Goal: Information Seeking & Learning: Learn about a topic

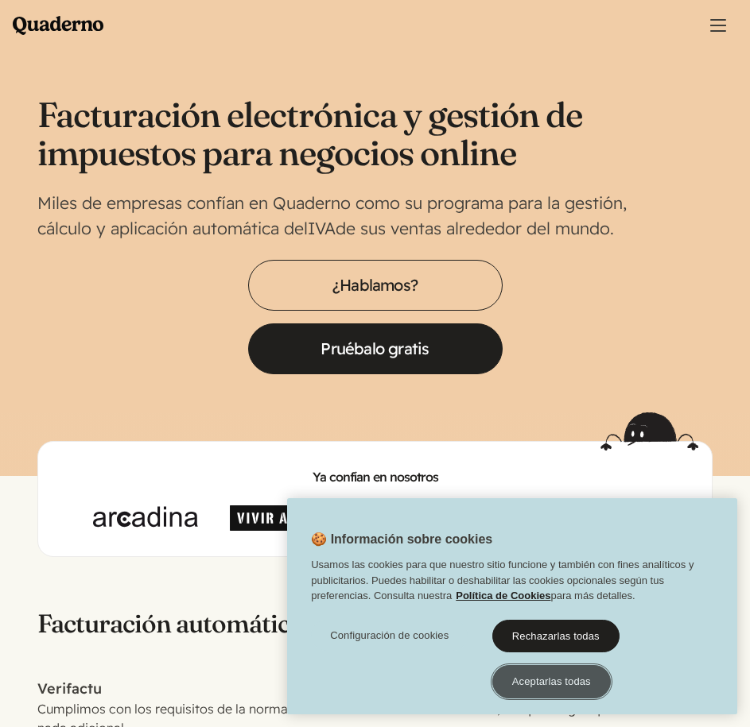
click at [557, 688] on button "Aceptarlas todas" at bounding box center [551, 681] width 118 height 33
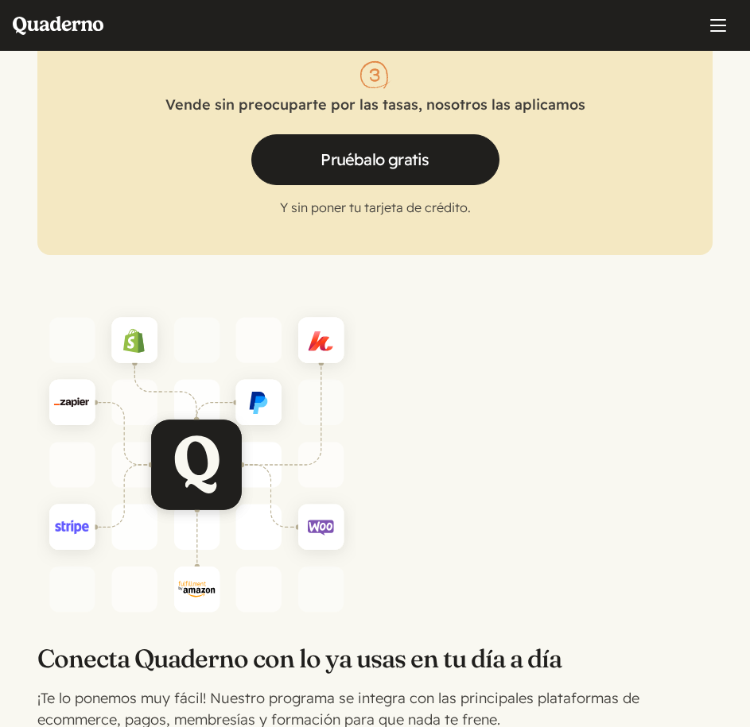
scroll to position [3445, 0]
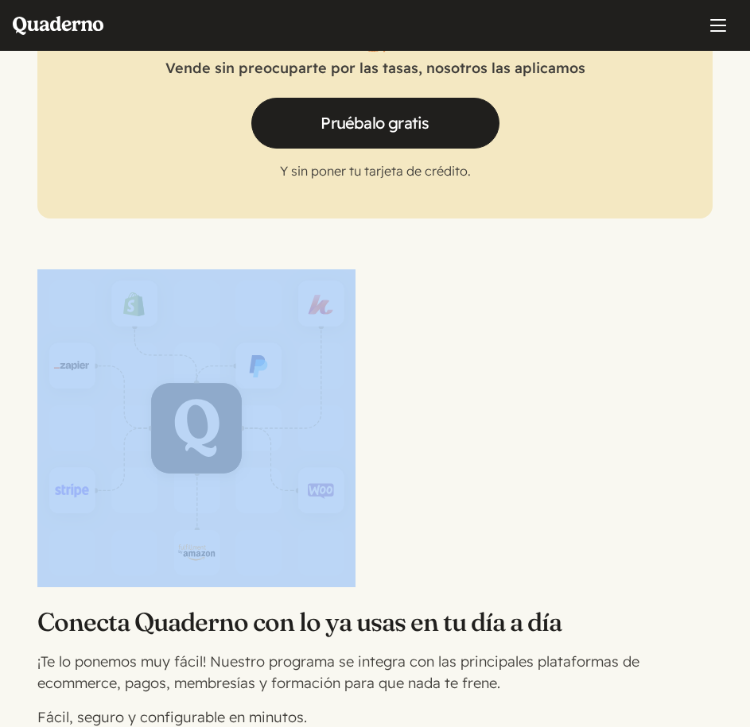
drag, startPoint x: 370, startPoint y: 266, endPoint x: 416, endPoint y: 341, distance: 88.1
click at [397, 361] on section "Conecta Quaderno con lo ya usas en tu día a día ¡Te lo ponemos muy fácil! Nuest…" at bounding box center [375, 474] width 750 height 510
drag, startPoint x: 432, startPoint y: 312, endPoint x: 373, endPoint y: 289, distance: 63.9
click at [432, 311] on picture at bounding box center [374, 429] width 675 height 318
click at [297, 289] on img at bounding box center [196, 429] width 318 height 318
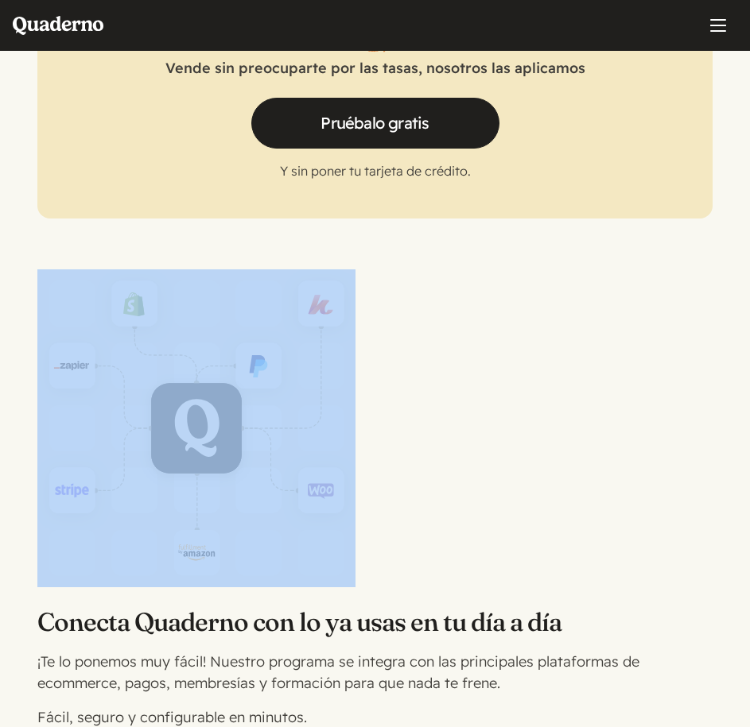
click at [386, 252] on section "Conecta Quaderno con lo ya usas en tu día a día ¡Te lo ponemos muy fácil! Nuest…" at bounding box center [375, 474] width 750 height 510
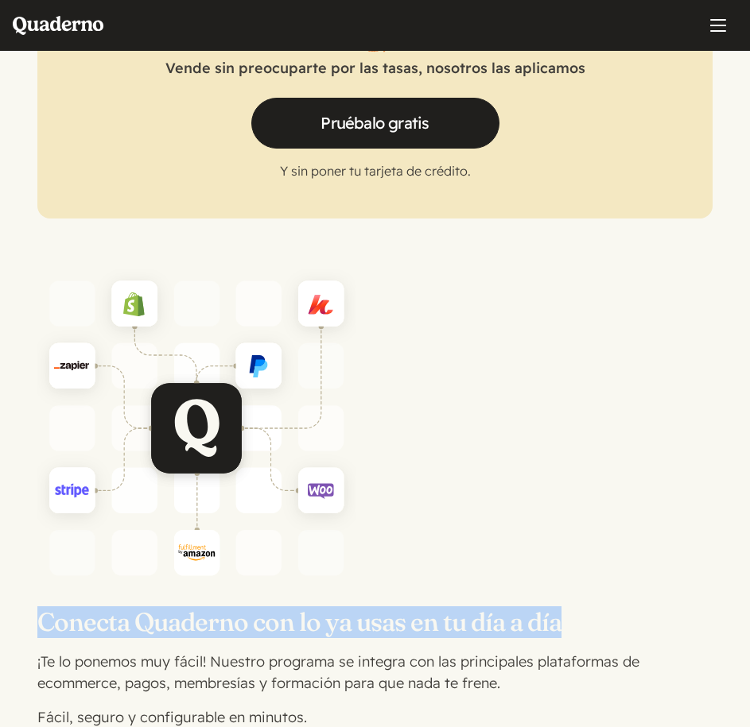
drag, startPoint x: 38, startPoint y: 622, endPoint x: 561, endPoint y: 488, distance: 540.1
click at [648, 622] on h3 "Conecta Quaderno con lo ya usas en tu día a día" at bounding box center [374, 623] width 675 height 32
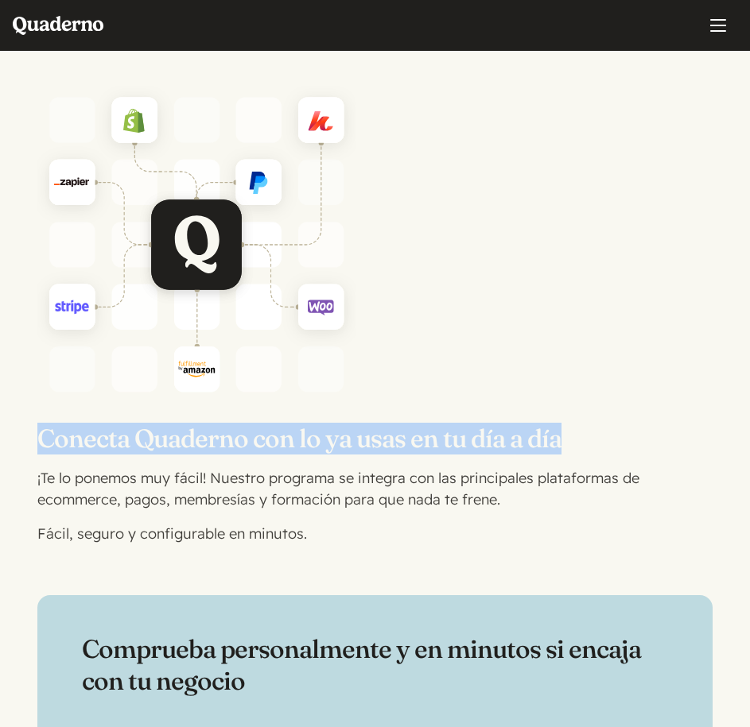
scroll to position [3710, 0]
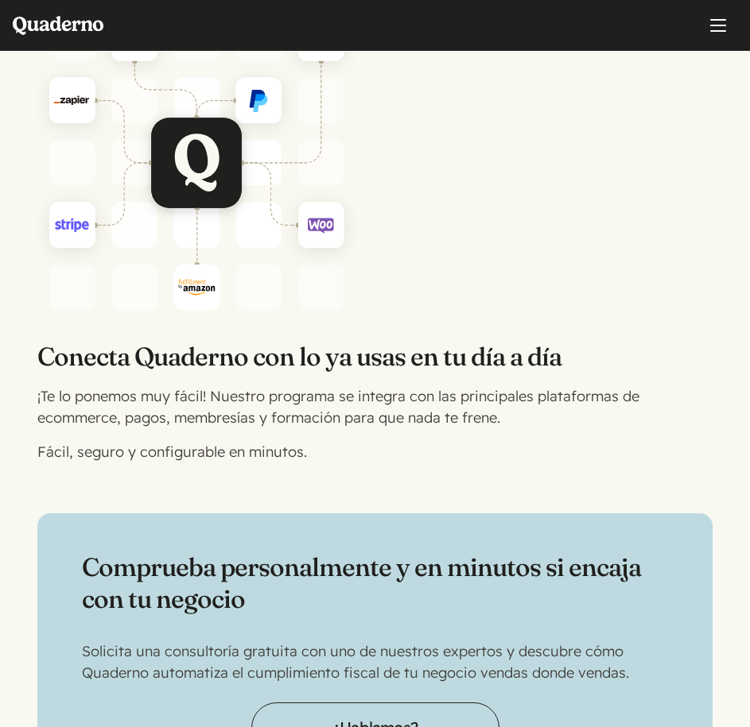
click at [343, 460] on p "Fácil, seguro y configurable en minutos." at bounding box center [355, 451] width 636 height 21
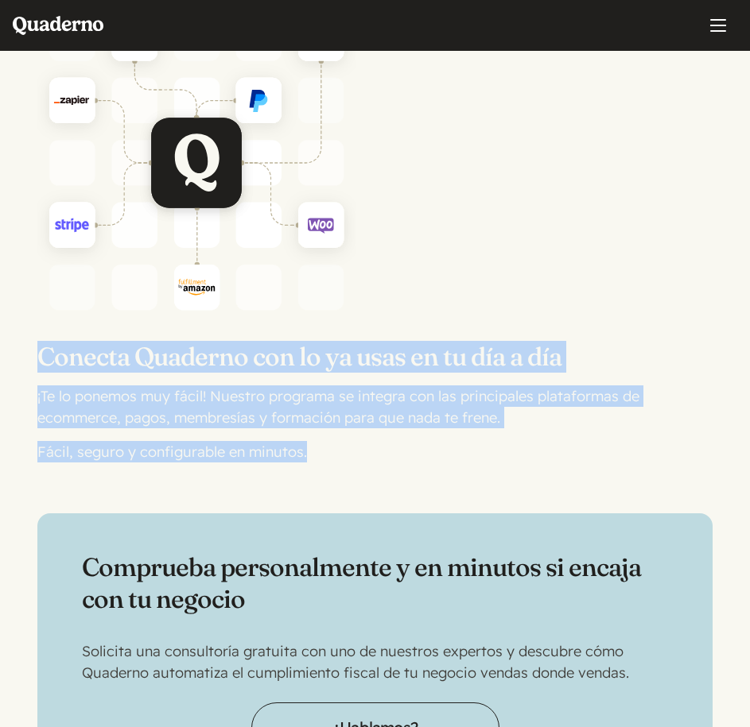
drag, startPoint x: 416, startPoint y: 458, endPoint x: -2, endPoint y: 345, distance: 432.4
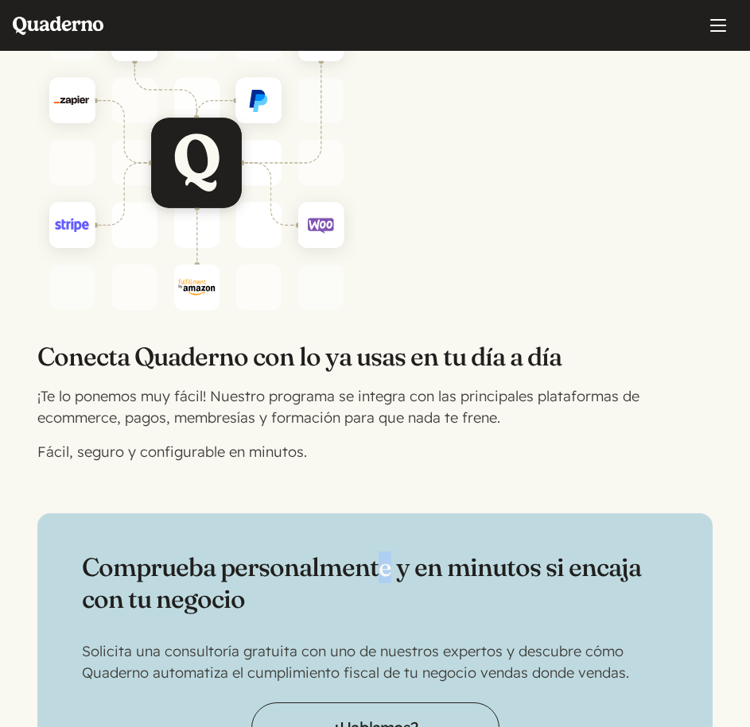
drag, startPoint x: 385, startPoint y: 475, endPoint x: 362, endPoint y: 467, distance: 24.4
click at [333, 443] on p "Fácil, seguro y configurable en minutos." at bounding box center [355, 451] width 636 height 21
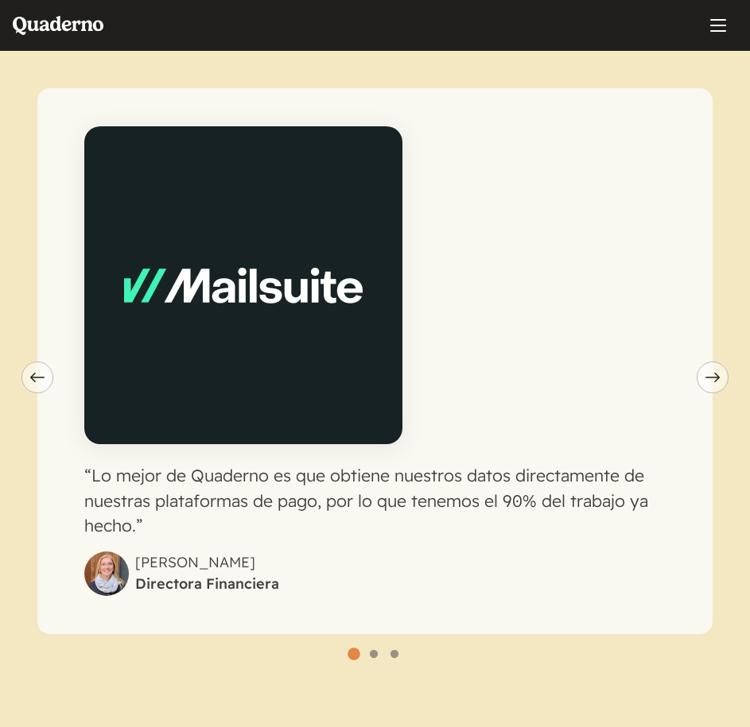
scroll to position [5168, 0]
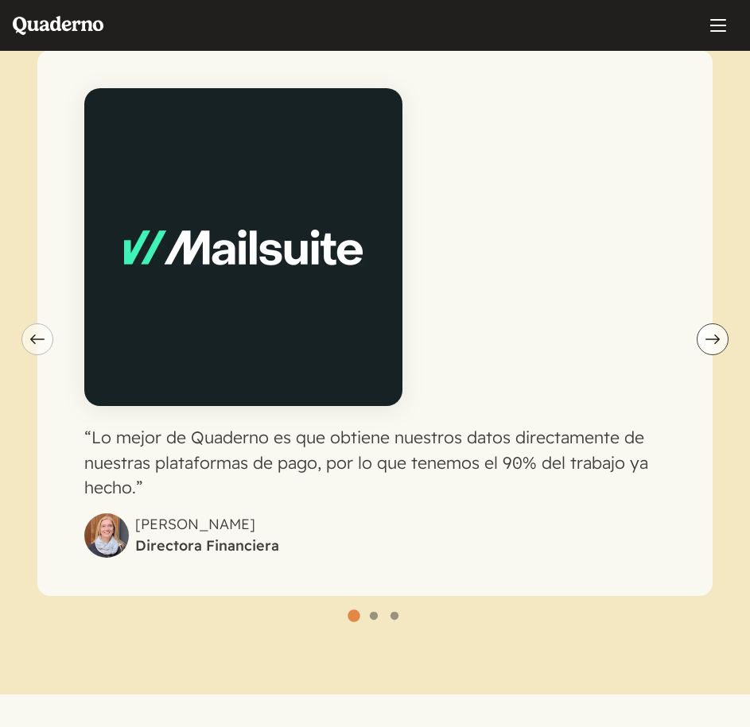
click at [718, 339] on use "carousel" at bounding box center [712, 340] width 14 height 10
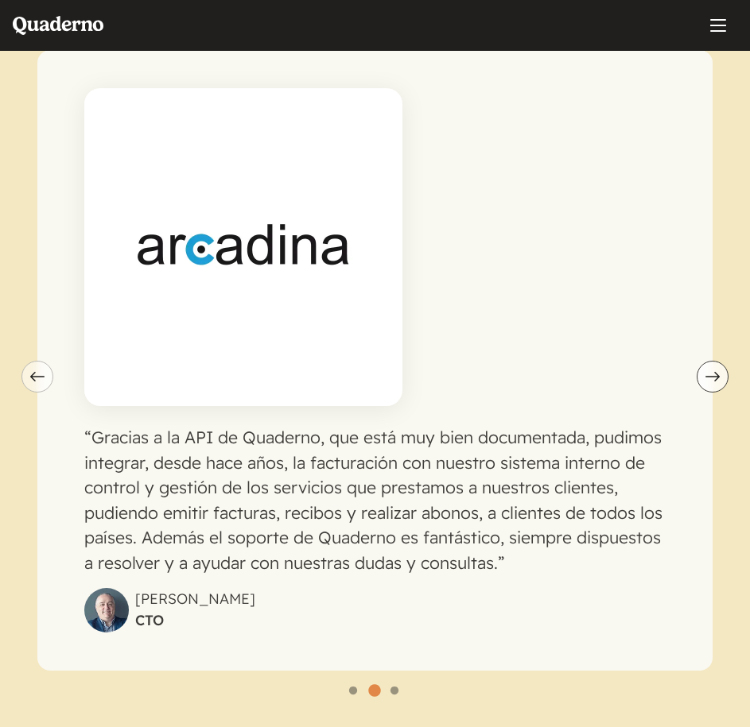
click at [712, 368] on button "Next slide" at bounding box center [712, 377] width 32 height 32
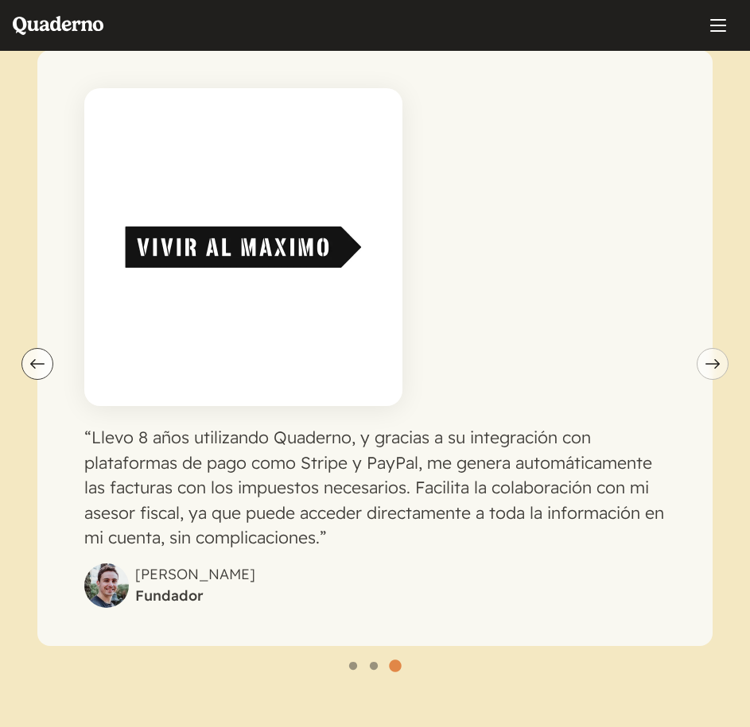
click at [44, 370] on button "Previous slide" at bounding box center [37, 364] width 32 height 32
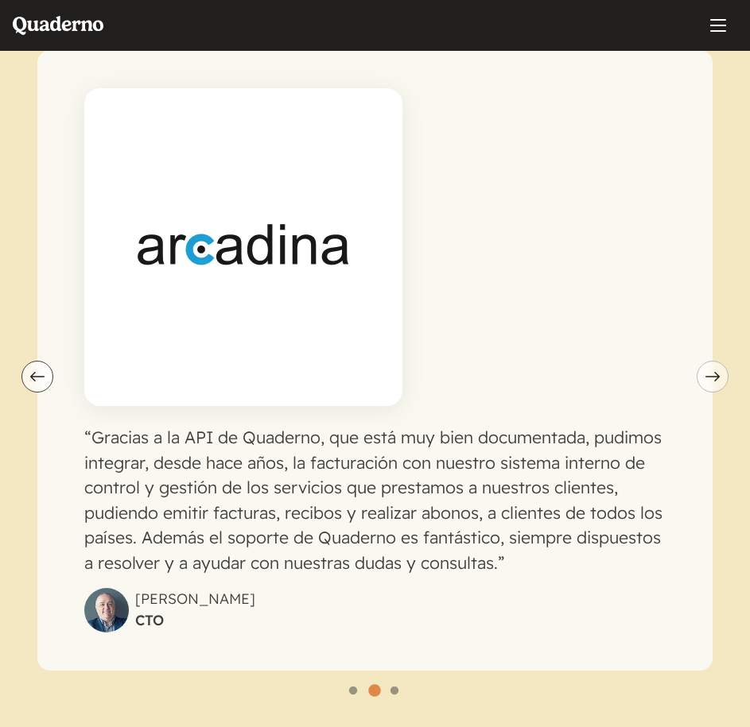
click at [45, 370] on button "Previous slide" at bounding box center [37, 377] width 32 height 32
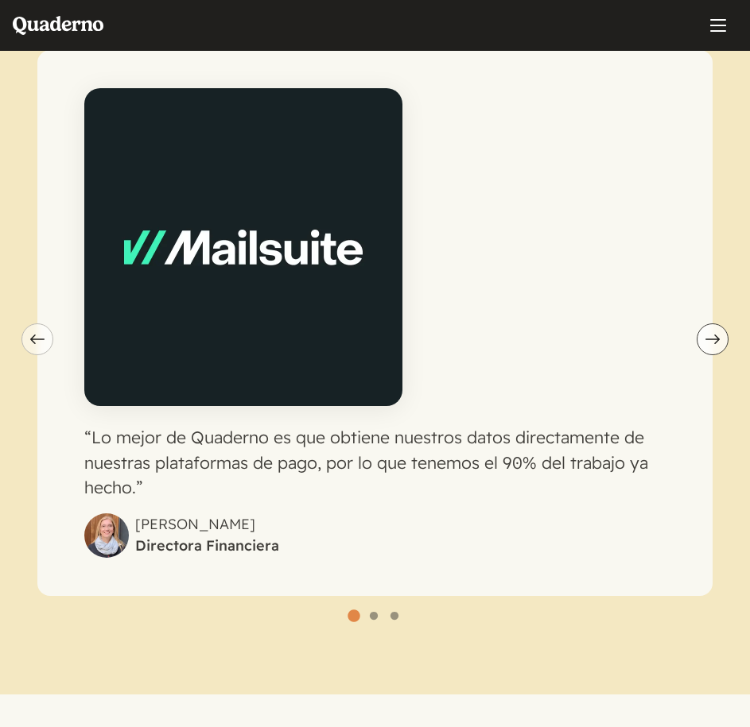
click at [711, 342] on icon "Next slide" at bounding box center [712, 340] width 14 height 10
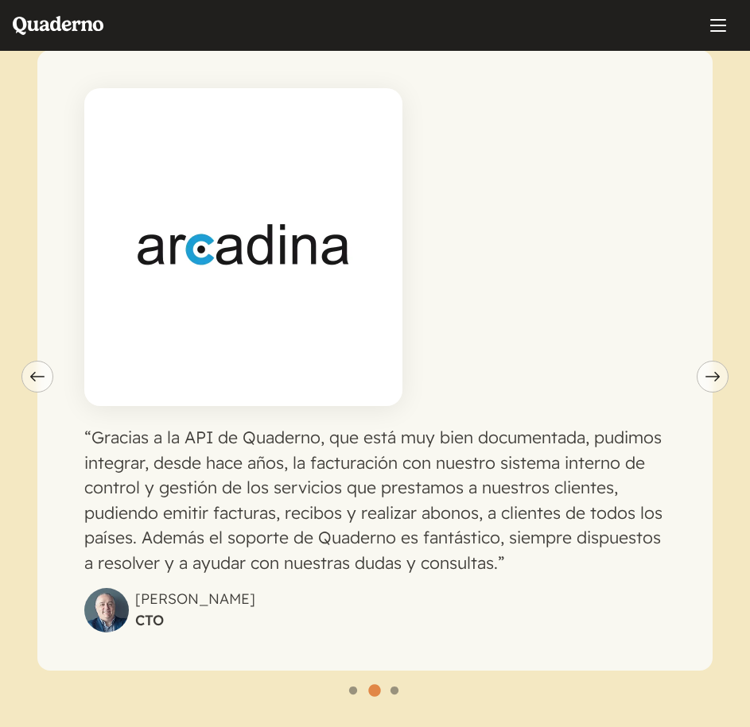
click at [711, 348] on div "Gracias a la API de Quaderno, que está muy bien documentada, pudimos integrar, …" at bounding box center [374, 360] width 675 height 621
click at [711, 368] on button "Next slide" at bounding box center [712, 377] width 32 height 32
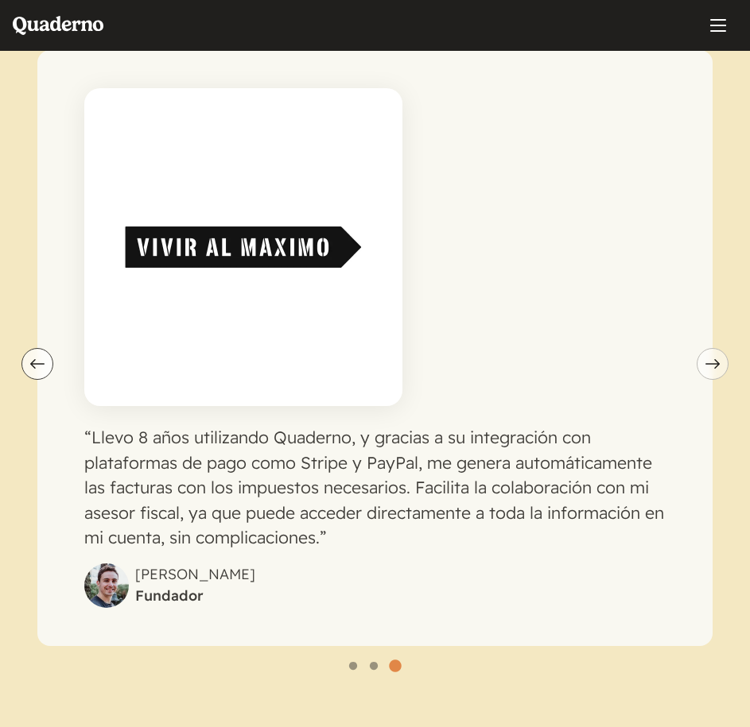
click at [24, 360] on span "Previous slide" at bounding box center [37, 364] width 30 height 10
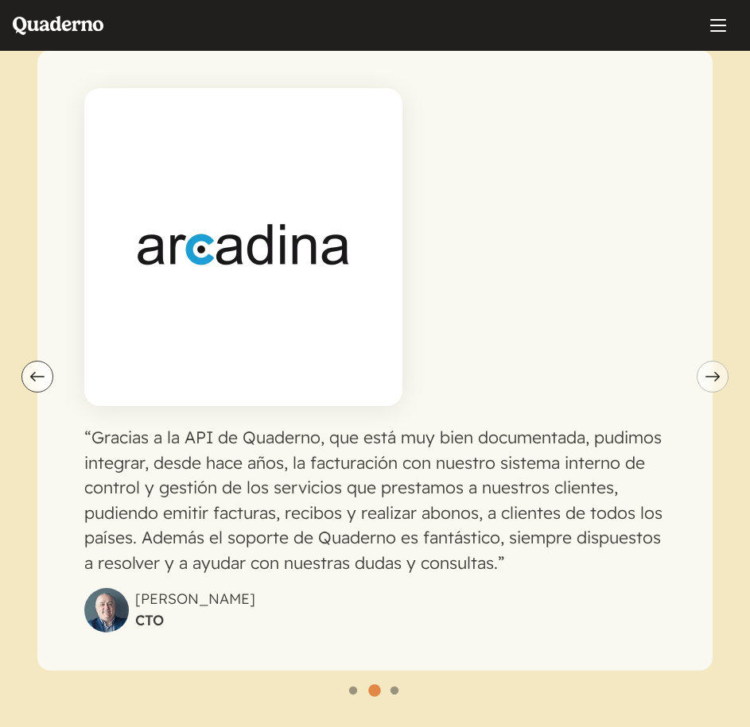
click at [33, 375] on icon "Previous slide" at bounding box center [37, 377] width 14 height 10
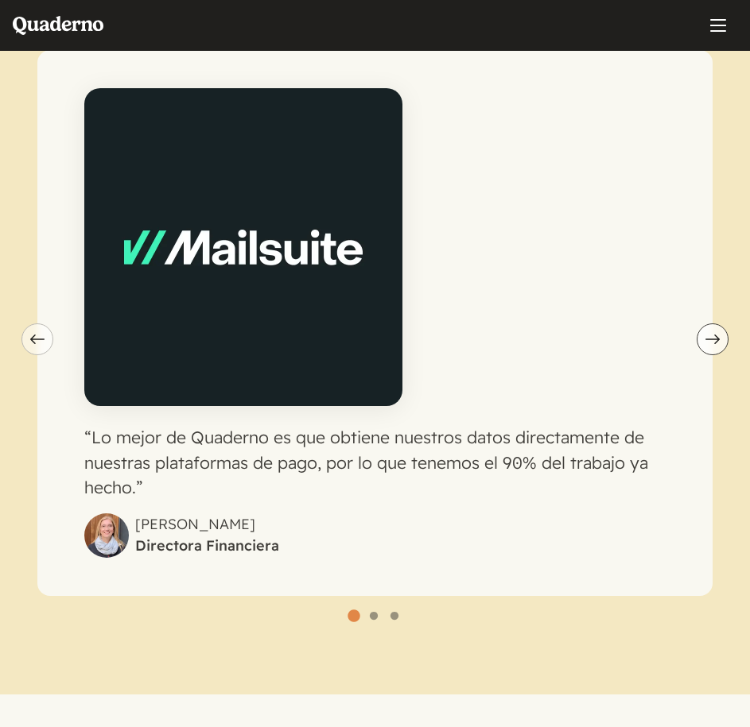
click at [724, 341] on span "Next slide" at bounding box center [712, 340] width 30 height 10
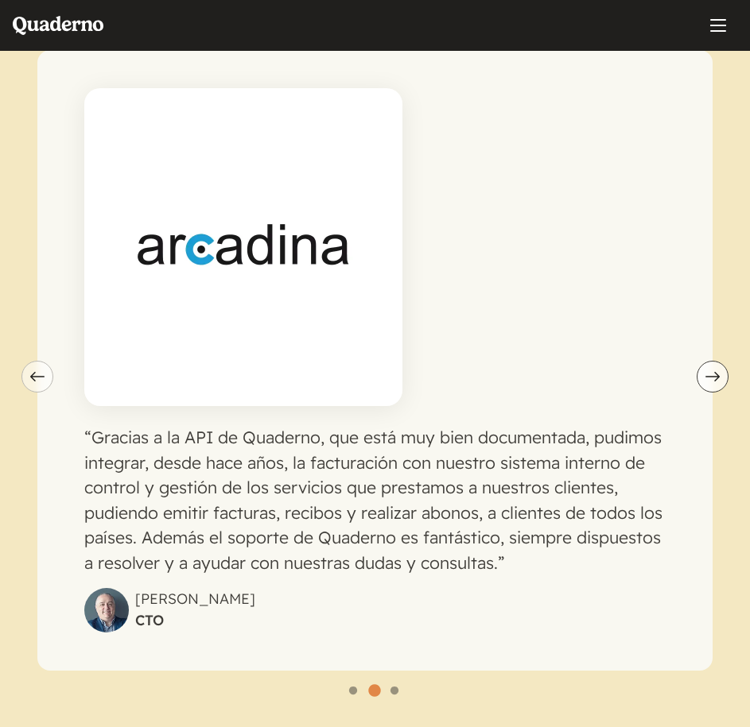
click at [716, 366] on button "Next slide" at bounding box center [712, 377] width 32 height 32
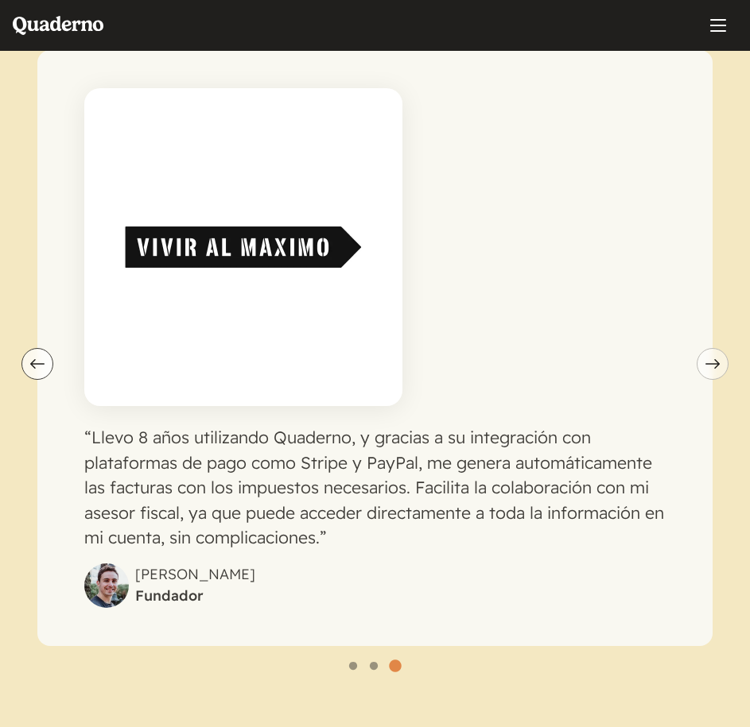
click at [38, 357] on button "Previous slide" at bounding box center [37, 364] width 32 height 32
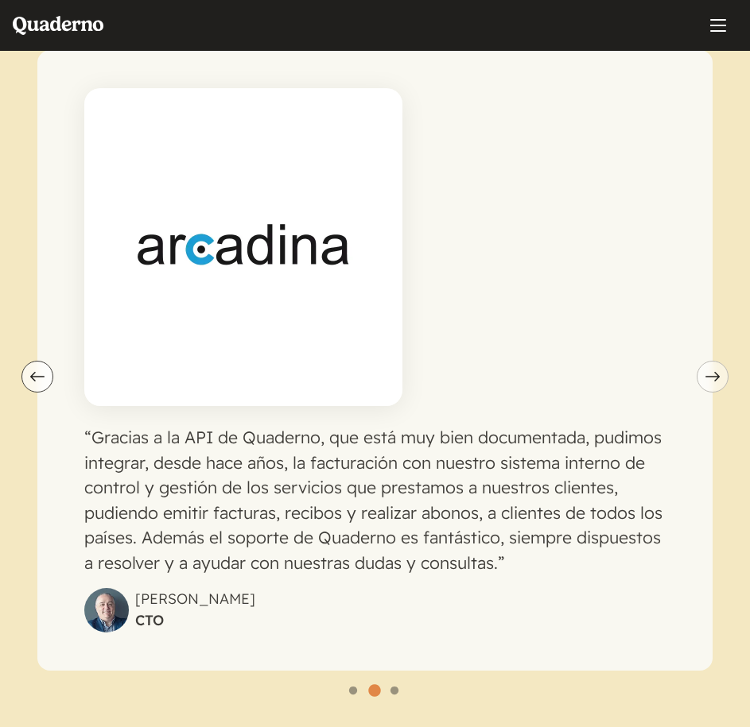
click at [38, 372] on icon "Previous slide" at bounding box center [37, 377] width 14 height 10
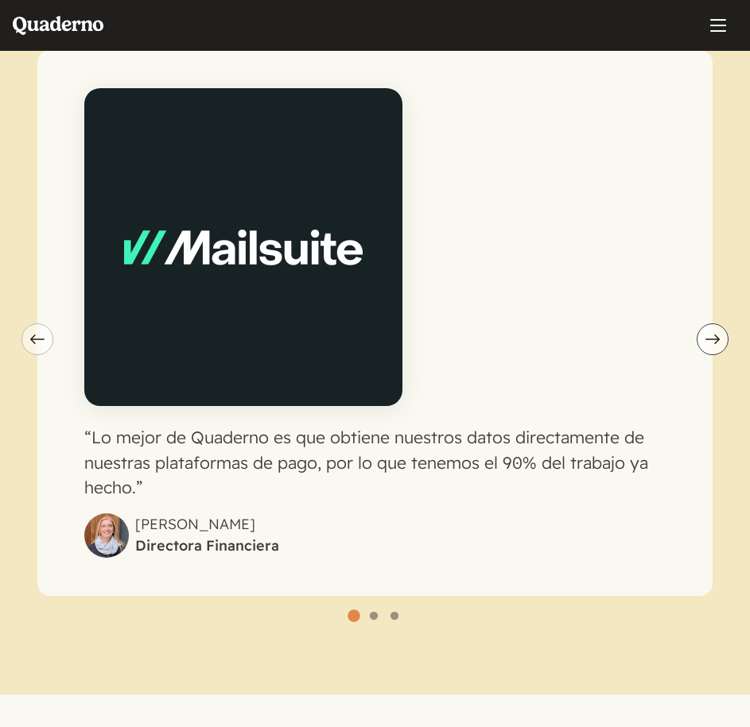
click at [714, 330] on button "Next slide" at bounding box center [712, 340] width 32 height 32
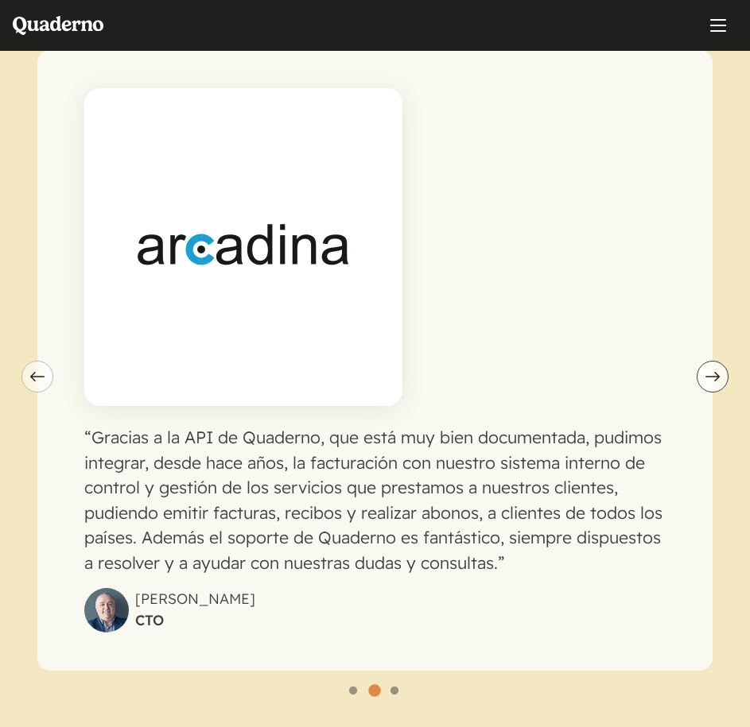
click at [712, 370] on button "Next slide" at bounding box center [712, 377] width 32 height 32
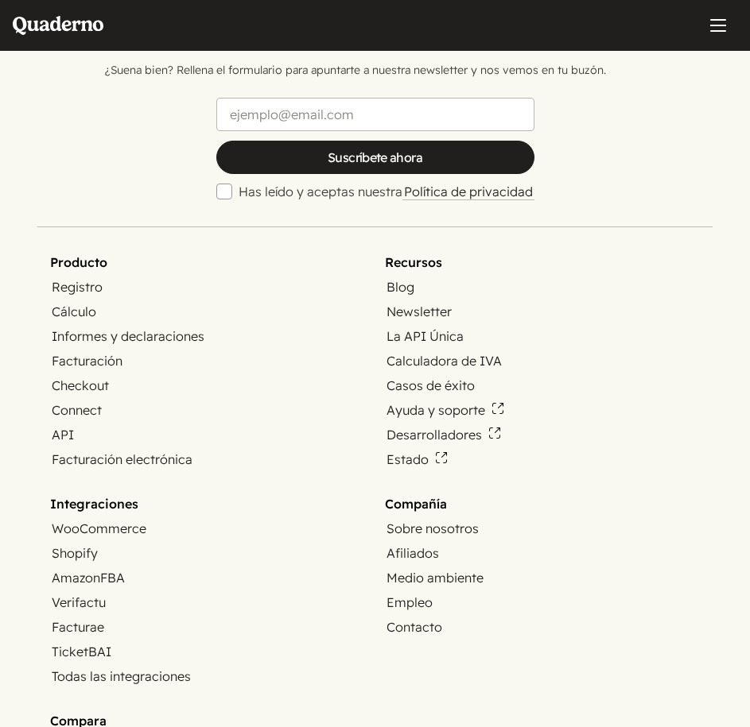
scroll to position [6360, 0]
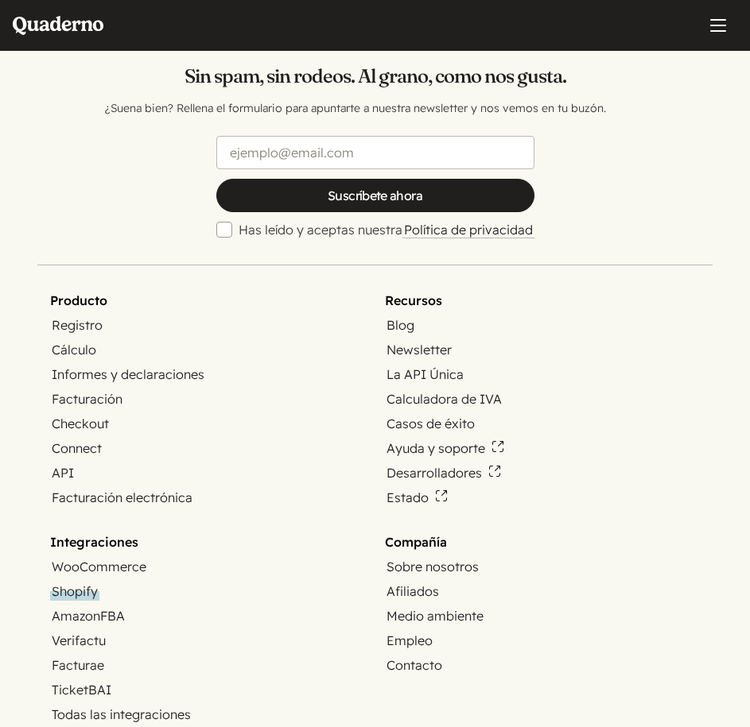
click at [87, 590] on link "Shopify" at bounding box center [74, 592] width 49 height 18
